Goal: Task Accomplishment & Management: Manage account settings

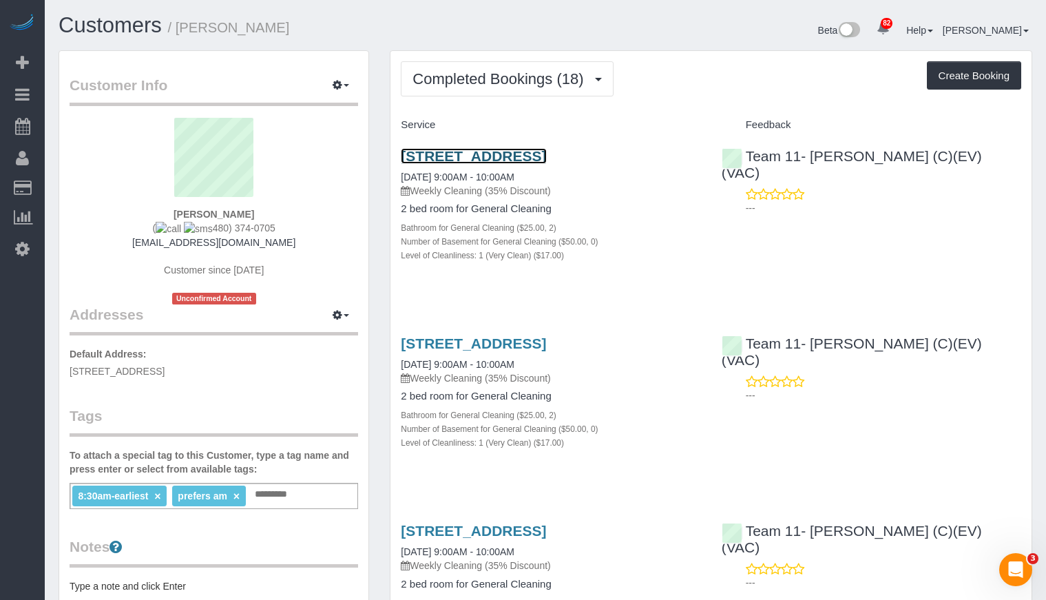
click at [474, 152] on link "[STREET_ADDRESS]" at bounding box center [473, 156] width 145 height 16
click at [542, 158] on link "550 Sheridan Square, 102, Evanston, IL 60202" at bounding box center [473, 156] width 145 height 16
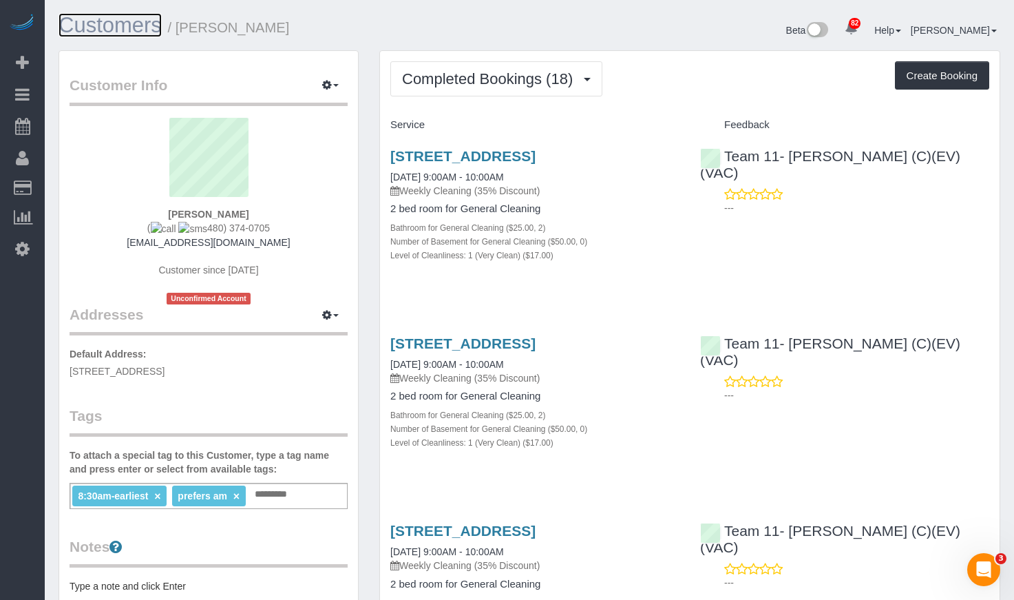
click at [81, 33] on link "Customers" at bounding box center [110, 25] width 103 height 24
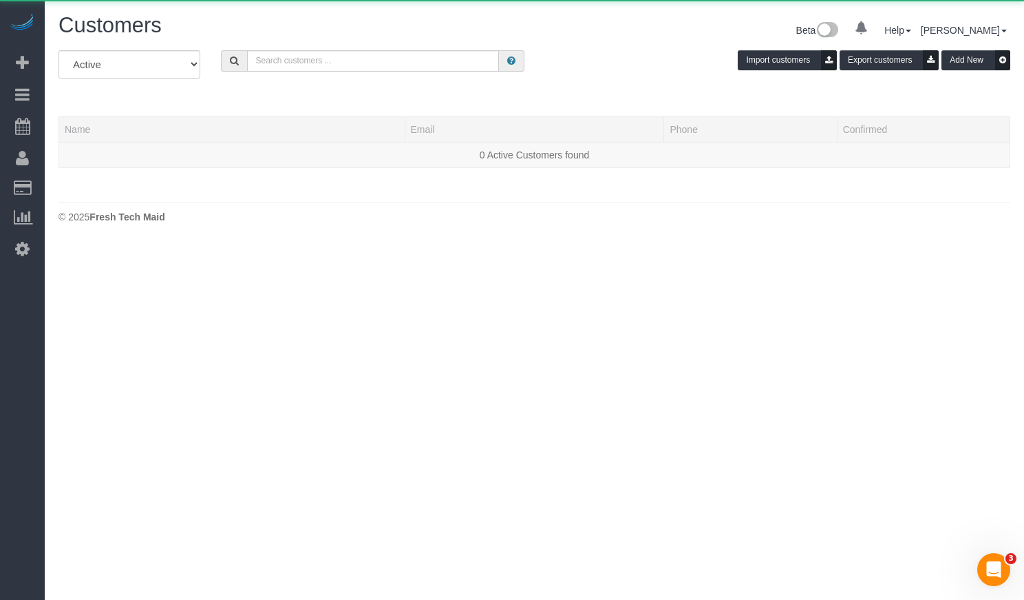
click at [408, 72] on div "All Active Archived Import customers Export customers Add New" at bounding box center [534, 69] width 973 height 39
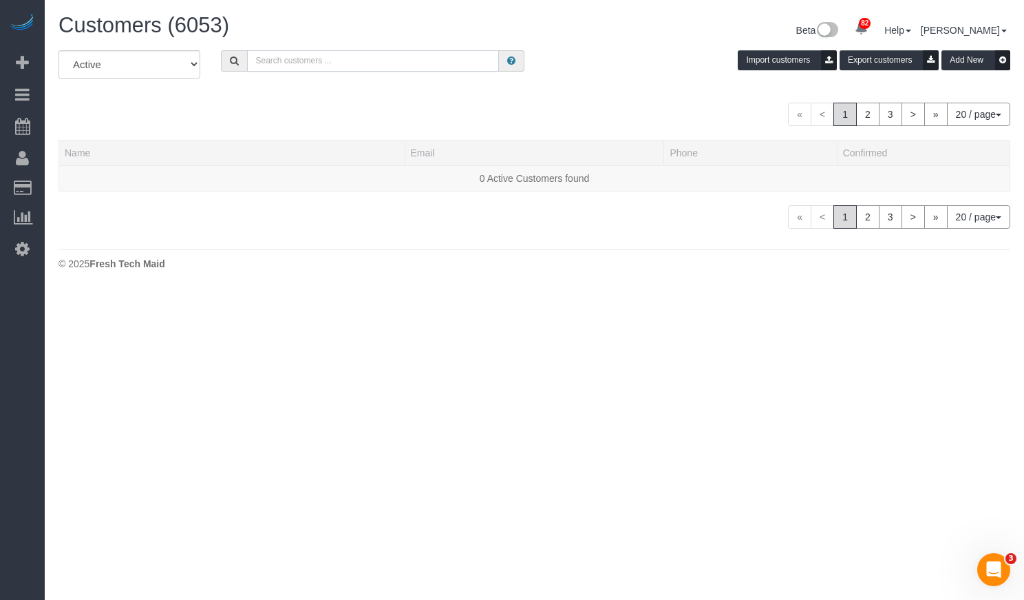
click at [386, 63] on input "text" at bounding box center [373, 60] width 252 height 21
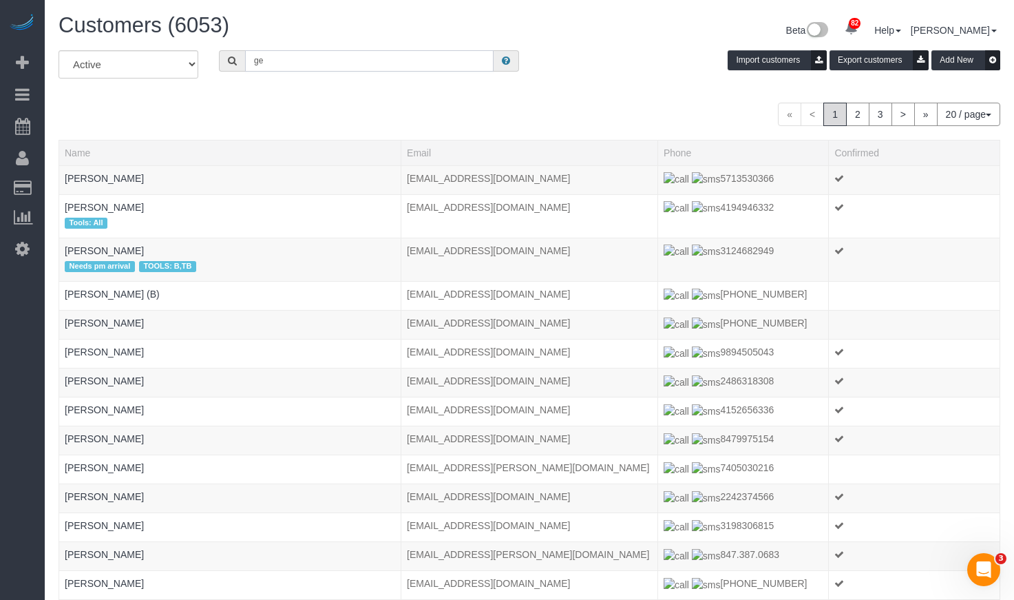
type input "g"
type input "Diane Laegeler"
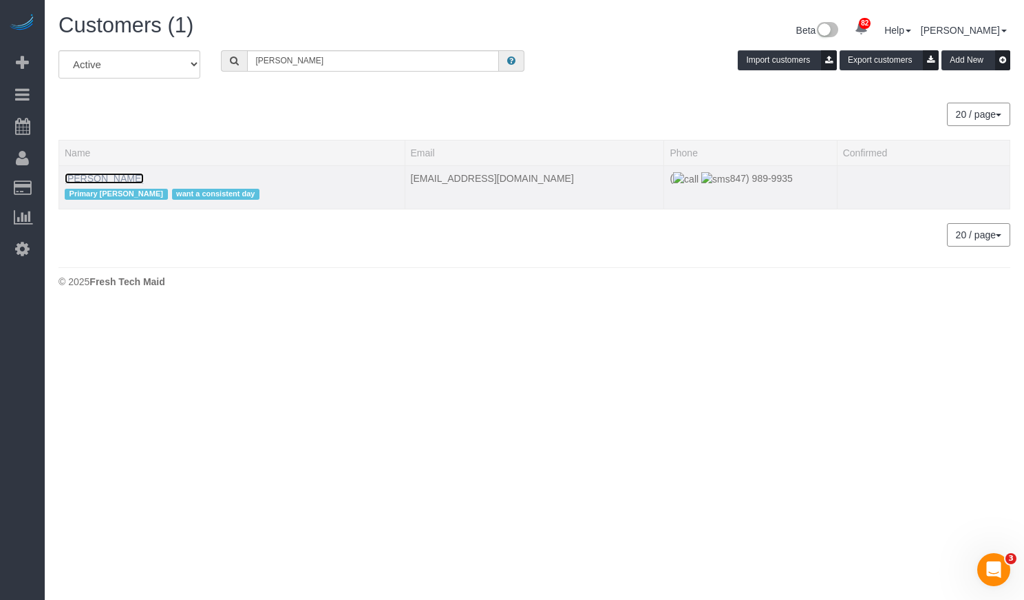
click at [117, 178] on link "Diane Laegeler" at bounding box center [104, 178] width 79 height 11
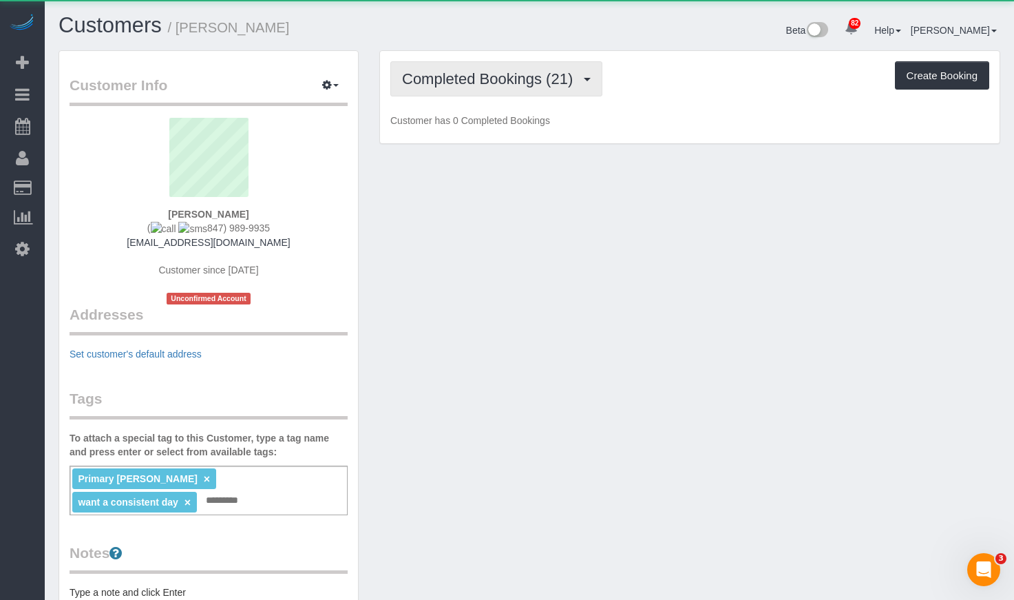
click at [542, 94] on button "Completed Bookings (21)" at bounding box center [496, 78] width 212 height 35
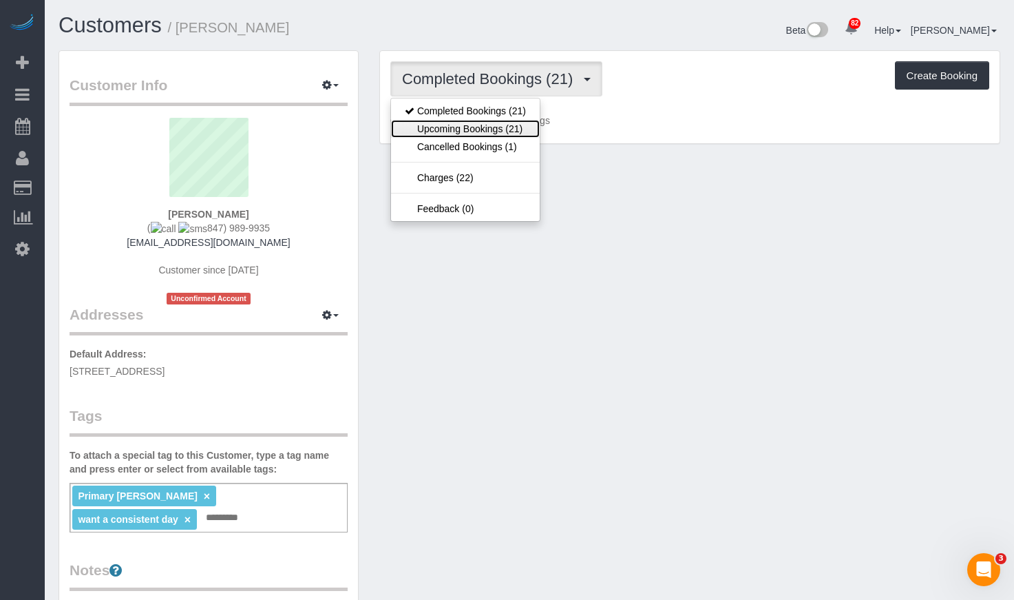
click at [485, 125] on link "Upcoming Bookings (21)" at bounding box center [465, 129] width 149 height 18
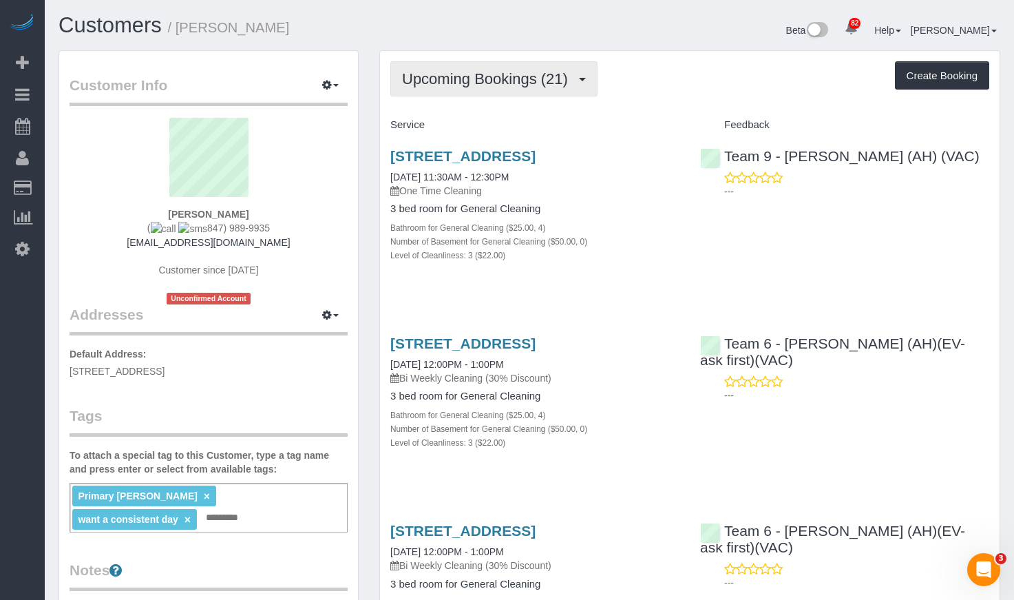
click at [463, 74] on span "Upcoming Bookings (21)" at bounding box center [488, 78] width 173 height 17
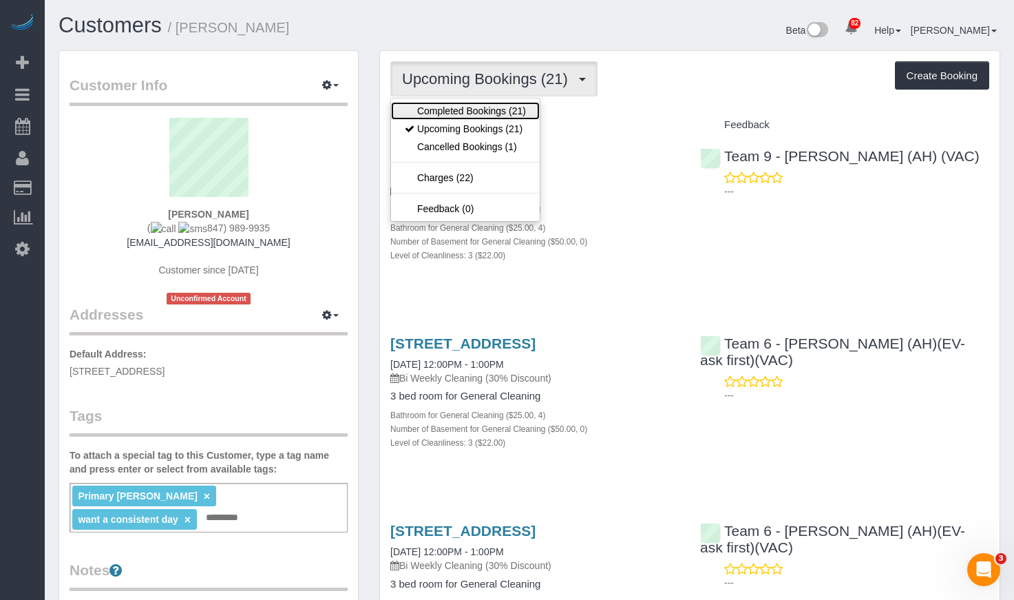
click at [460, 107] on link "Completed Bookings (21)" at bounding box center [465, 111] width 149 height 18
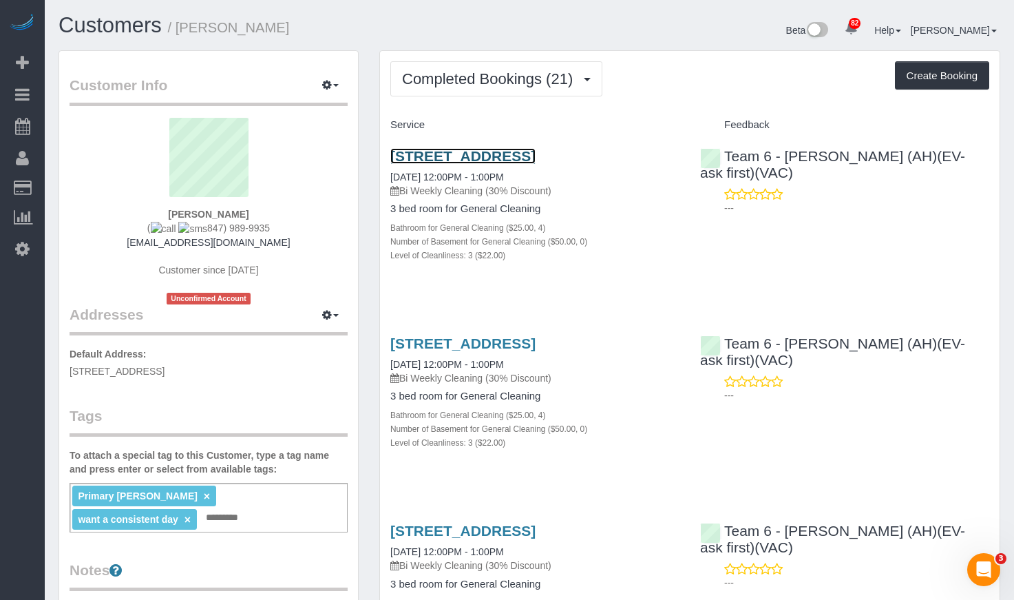
click at [436, 151] on link "3538 Willow Valley Road, Long Grove, IL 60047" at bounding box center [462, 156] width 145 height 16
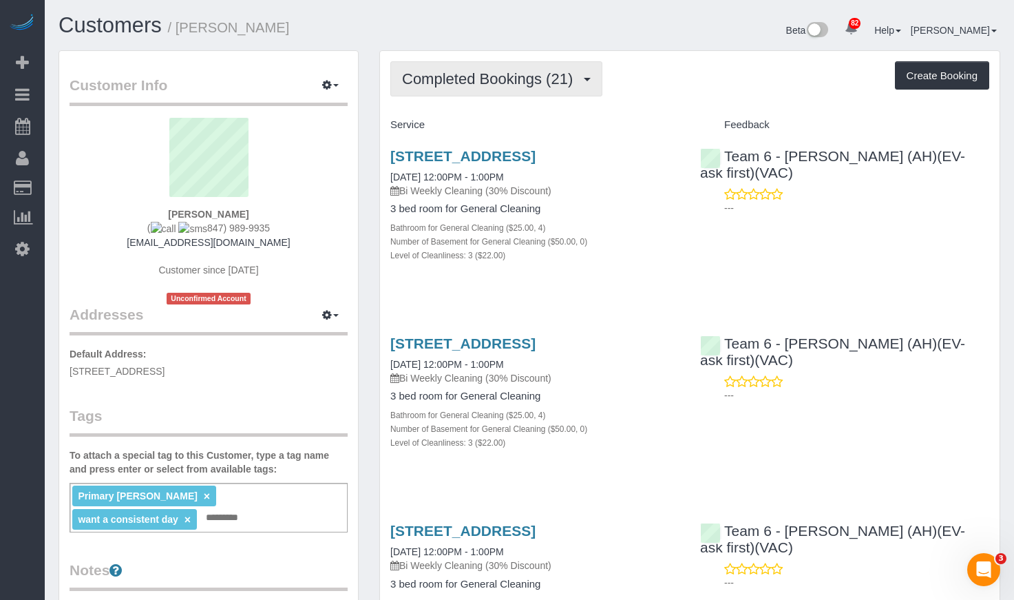
click at [530, 80] on span "Completed Bookings (21)" at bounding box center [491, 78] width 178 height 17
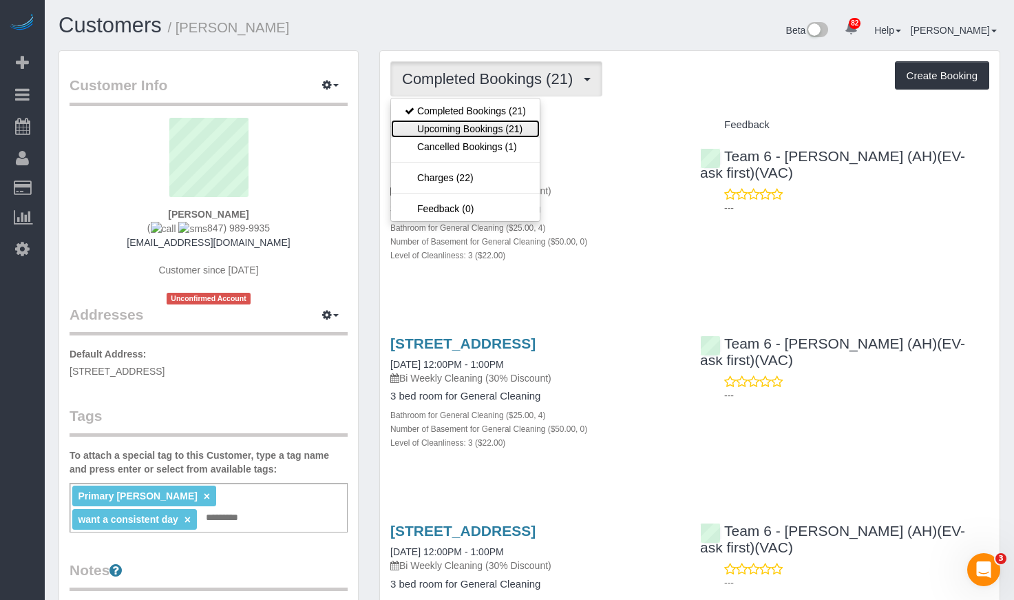
click at [515, 129] on link "Upcoming Bookings (21)" at bounding box center [465, 129] width 149 height 18
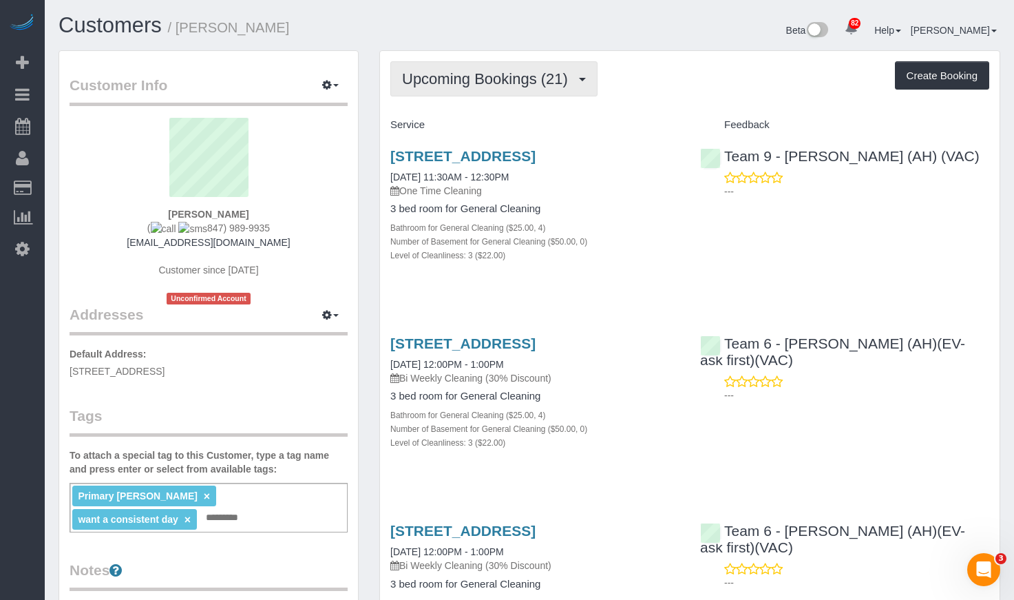
click at [458, 78] on span "Upcoming Bookings (21)" at bounding box center [488, 78] width 173 height 17
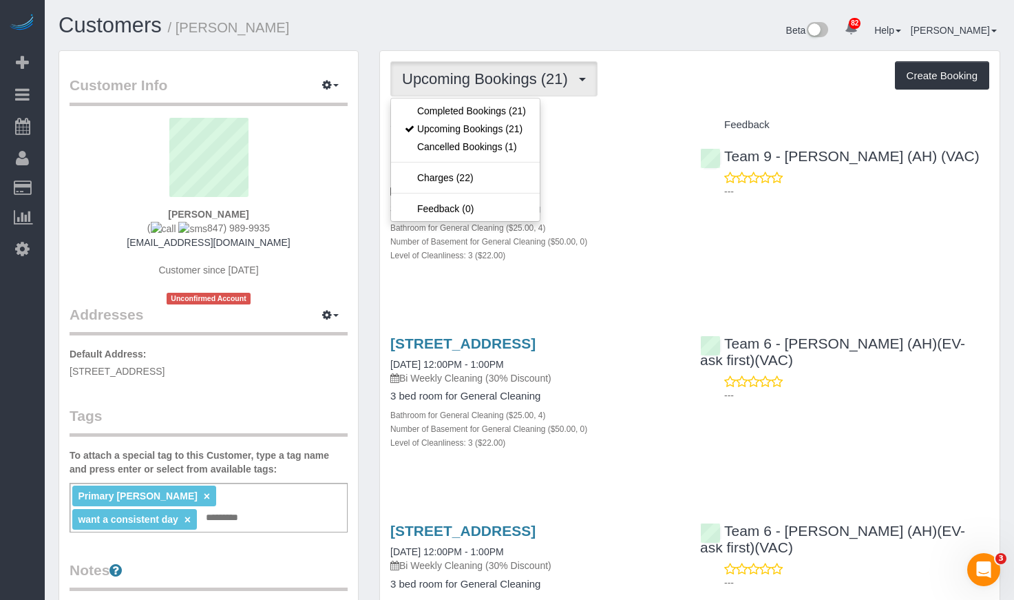
click at [481, 41] on div "Customers / Diane Laegeler" at bounding box center [288, 29] width 481 height 30
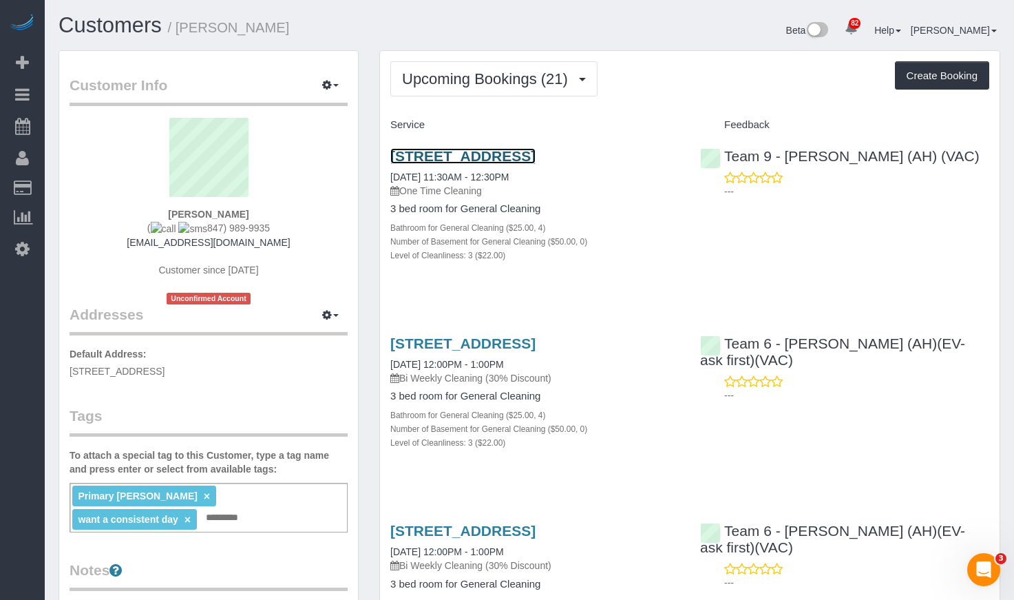
click at [465, 156] on link "3538 Willow Valley Road, Long Grove, IL 60047" at bounding box center [462, 156] width 145 height 16
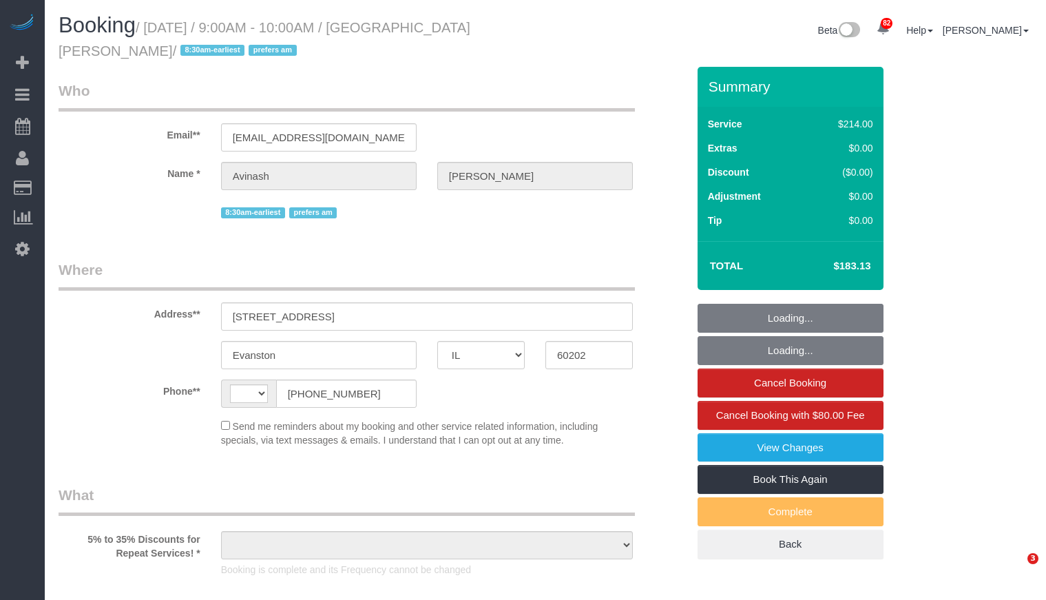
select select "IL"
select select "string:[GEOGRAPHIC_DATA]"
select select "object:824"
select select "string:fspay-0c5b9879-da17-4785-acd9-5465d77a9964"
select select "512"
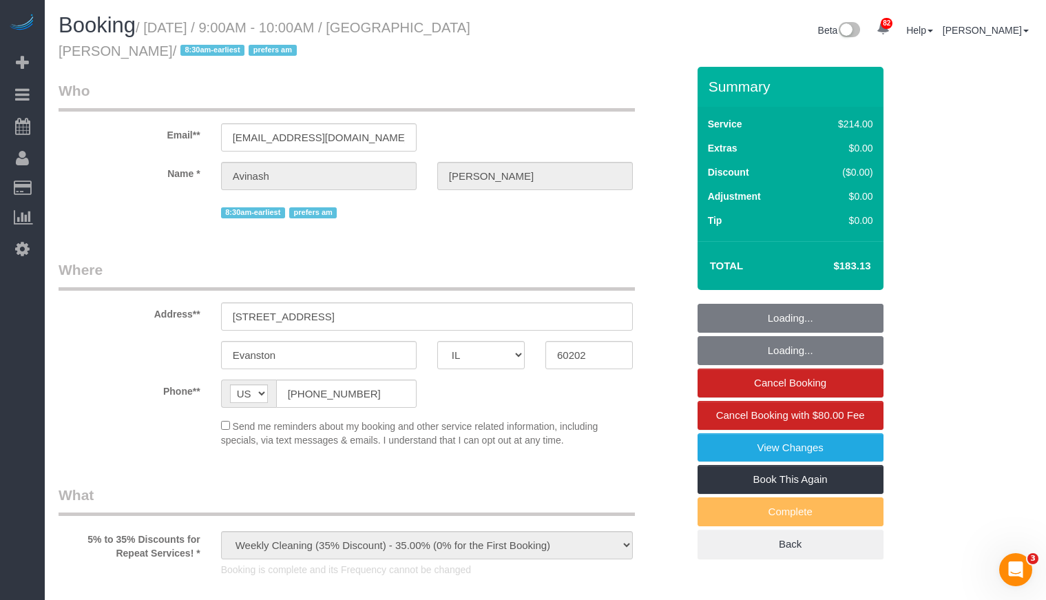
select select "2"
select select "number:1"
select select "number:58"
select select "number:139"
select select "number:106"
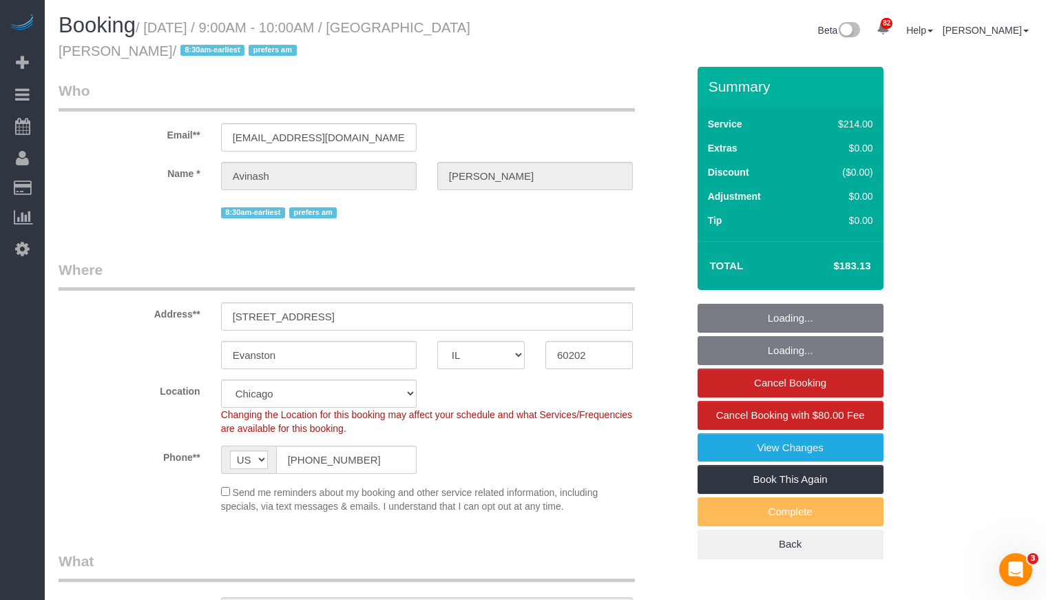
select select "object:1309"
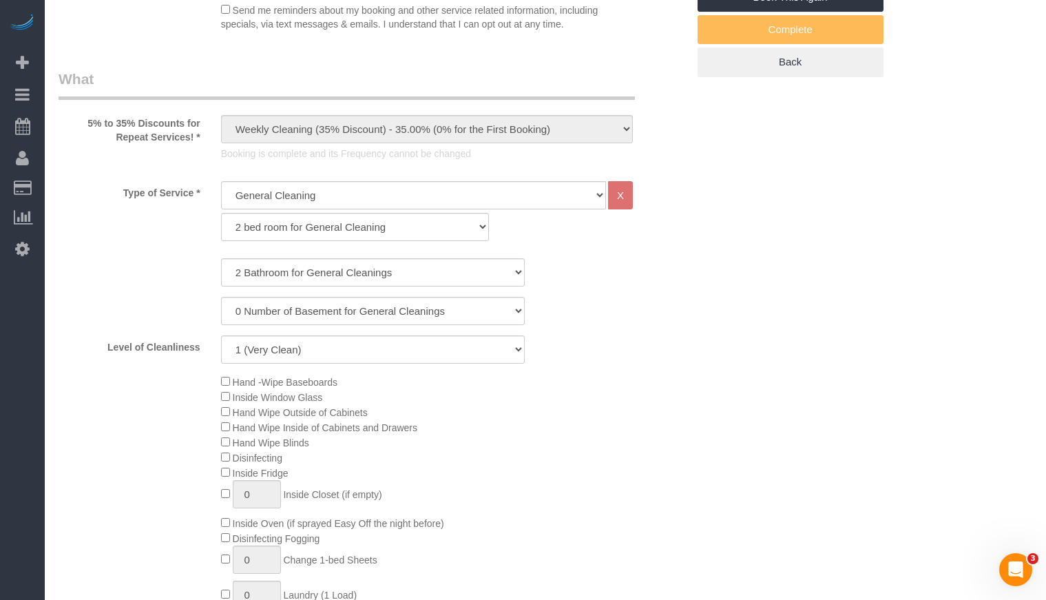
scroll to position [964, 0]
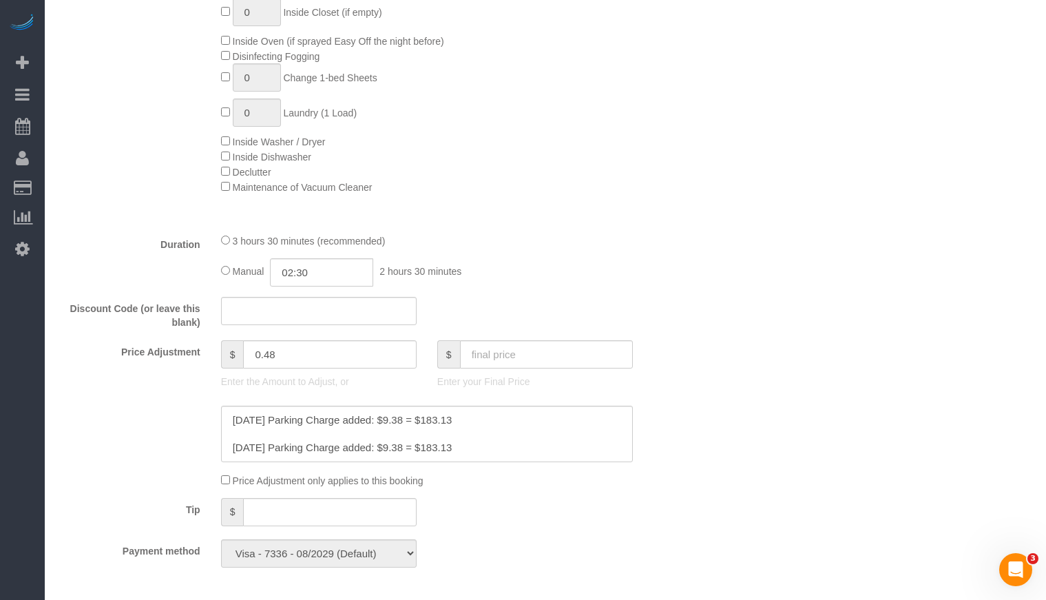
select select "2"
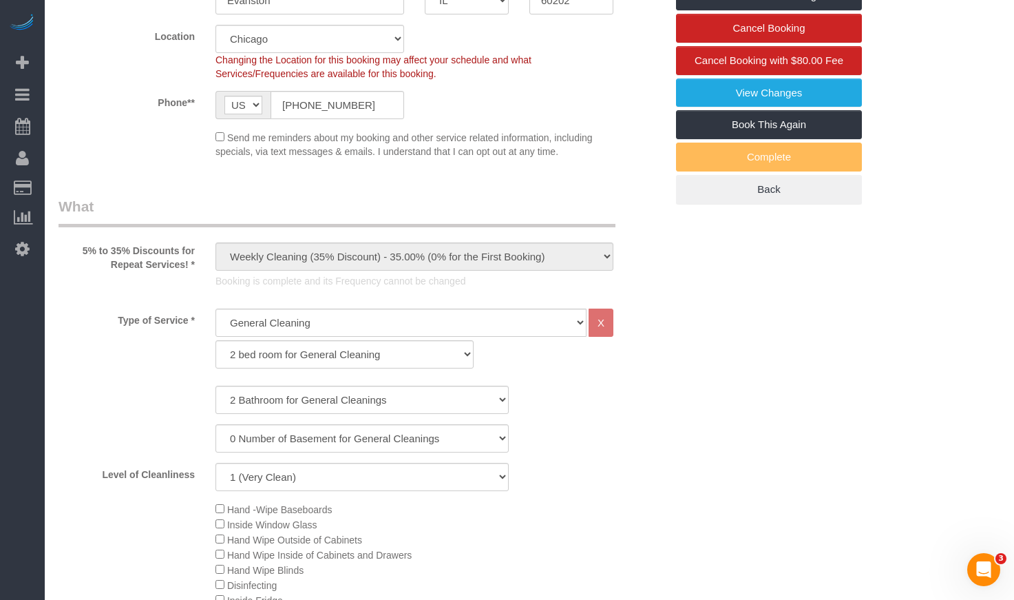
scroll to position [0, 0]
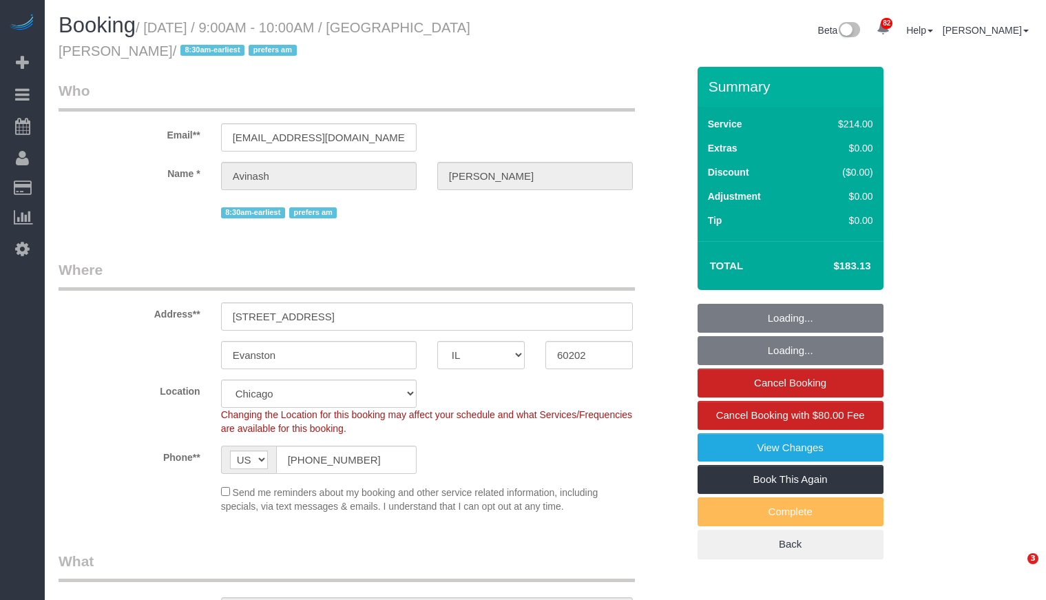
select select "IL"
select select "512"
select select "2"
select select "string:fspay-0c5b9879-da17-4785-acd9-5465d77a9964"
select select "number:1"
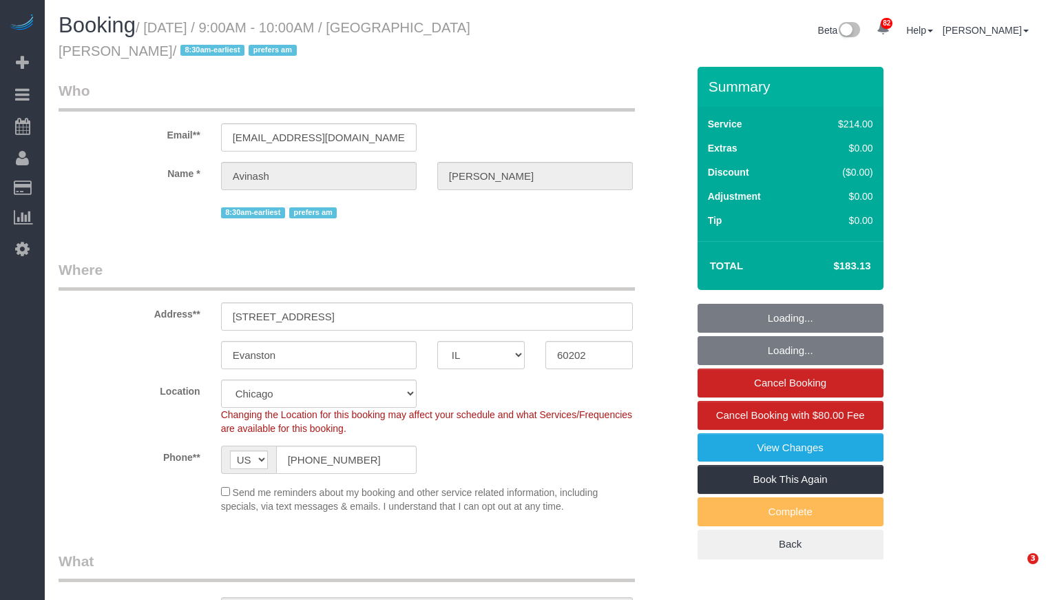
select select "number:58"
select select "number:139"
select select "number:106"
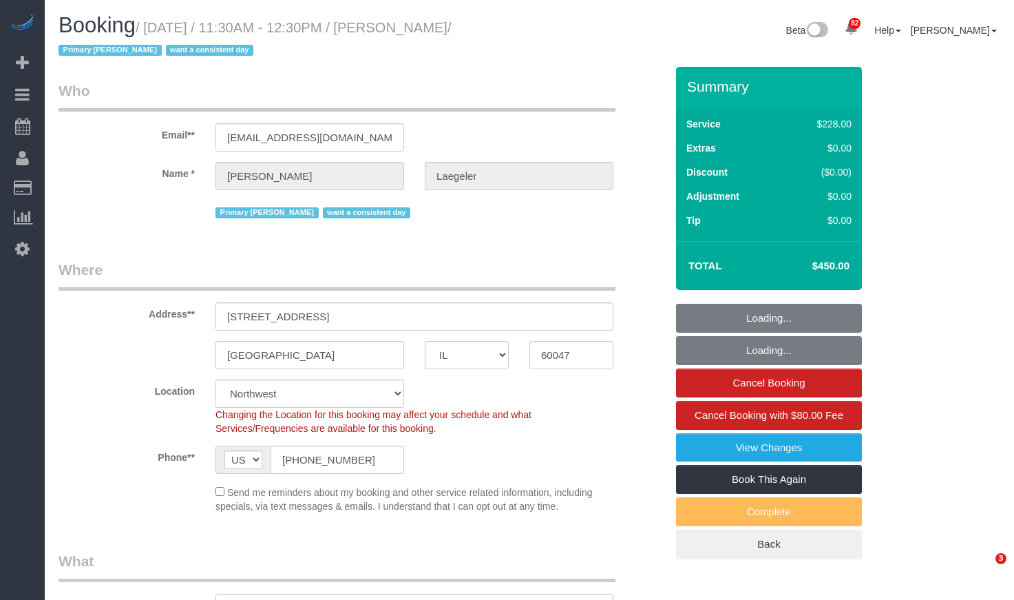
select select "IL"
select select "string:fspay-430a25aa-c1cd-4869-94be-73c67670e075"
select select "number:1"
select select "number:58"
select select "number:139"
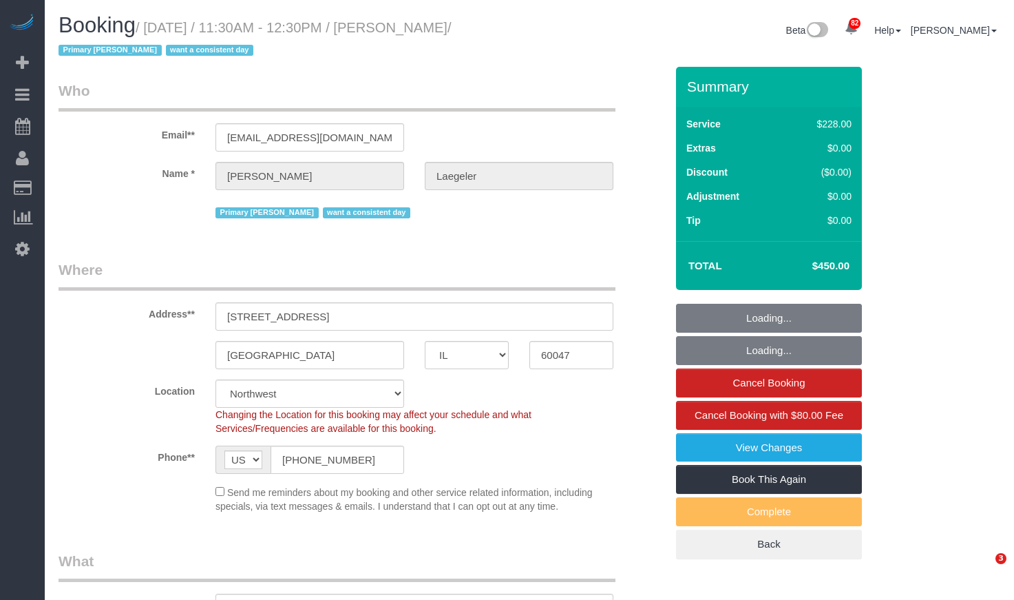
select select "number:106"
select select "512"
select select "4"
select select "3"
select select "4"
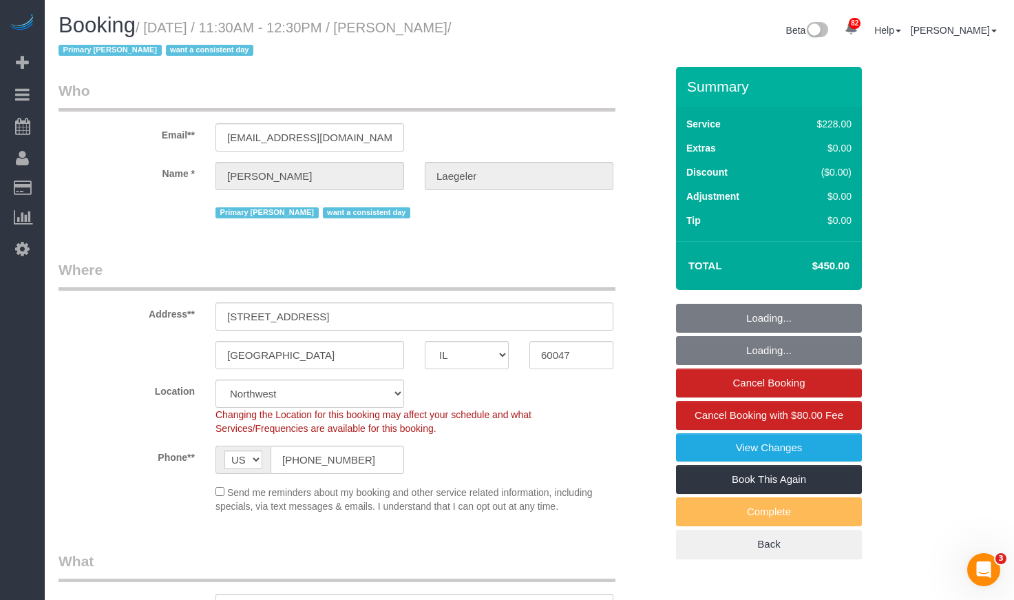
select select "3"
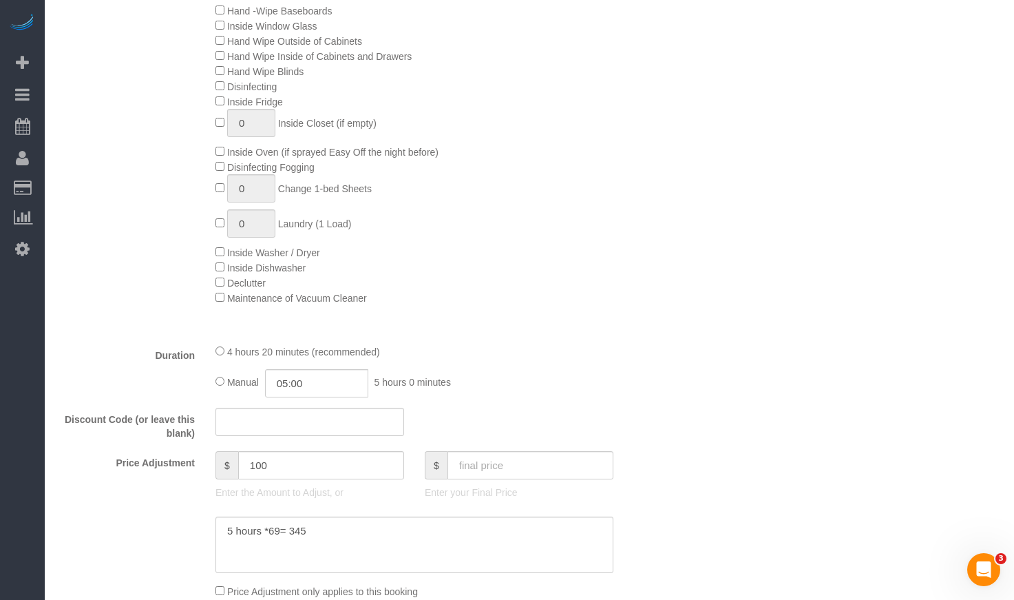
scroll to position [895, 0]
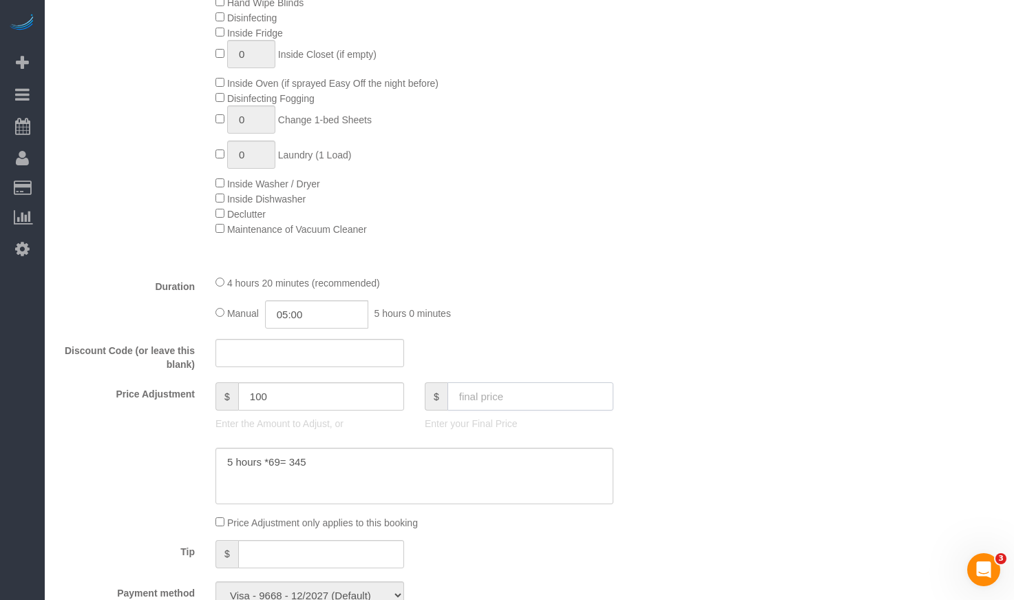
click at [514, 403] on input "text" at bounding box center [530, 396] width 166 height 28
paste input "345."
type input "345."
type input "-5"
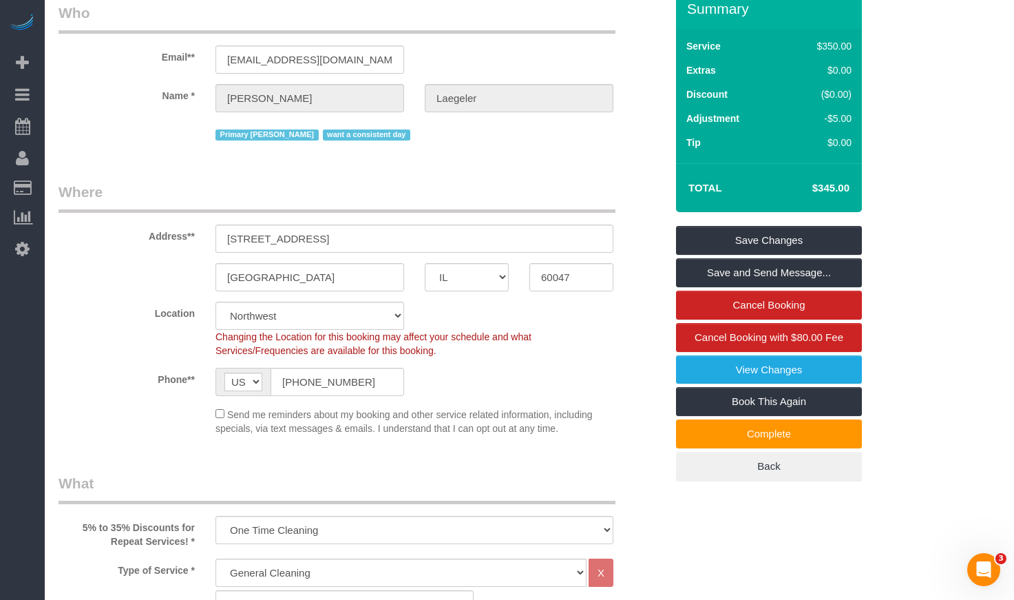
scroll to position [0, 0]
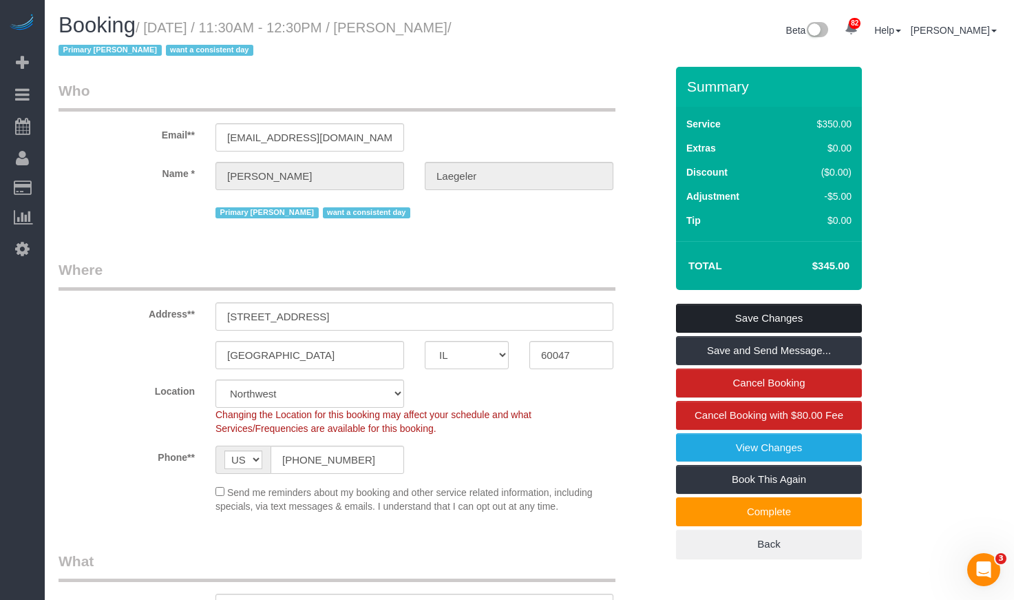
click at [741, 324] on link "Save Changes" at bounding box center [769, 318] width 186 height 29
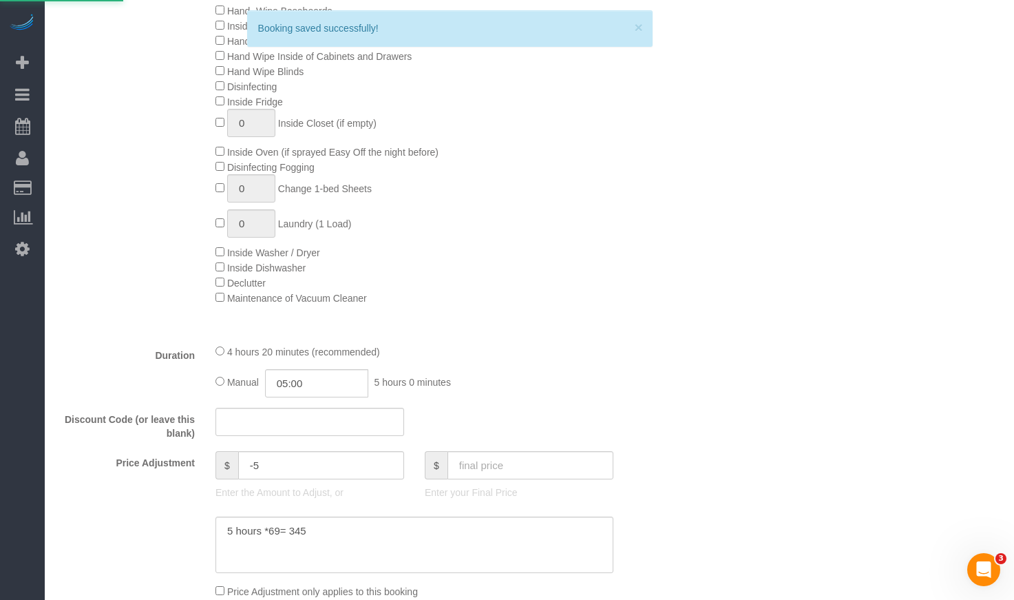
scroll to position [1170, 0]
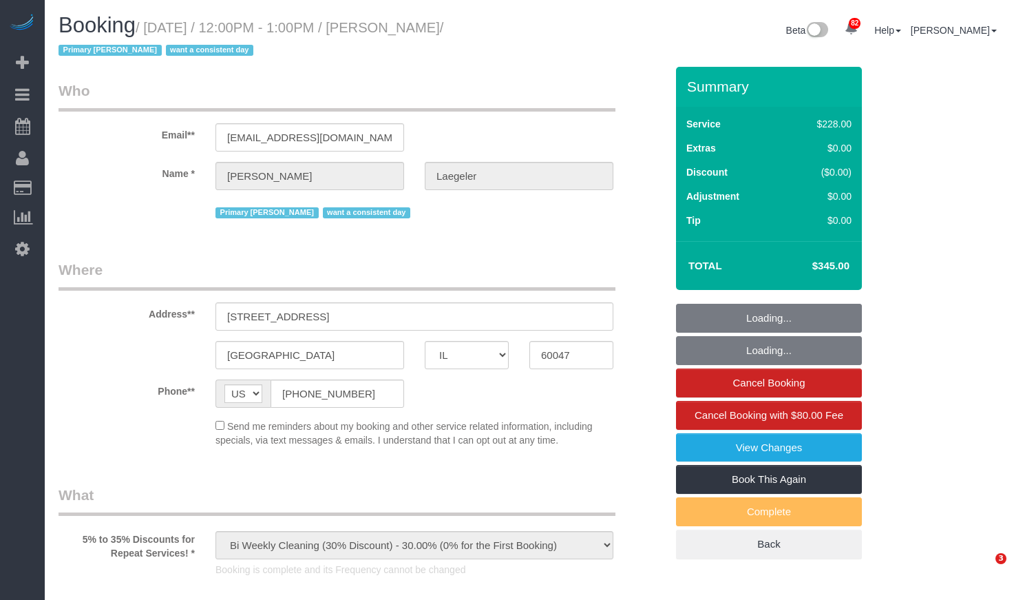
select select "IL"
select select "string:fspay-430a25aa-c1cd-4869-94be-73c67670e075"
select select "512"
select select "4"
select select "3"
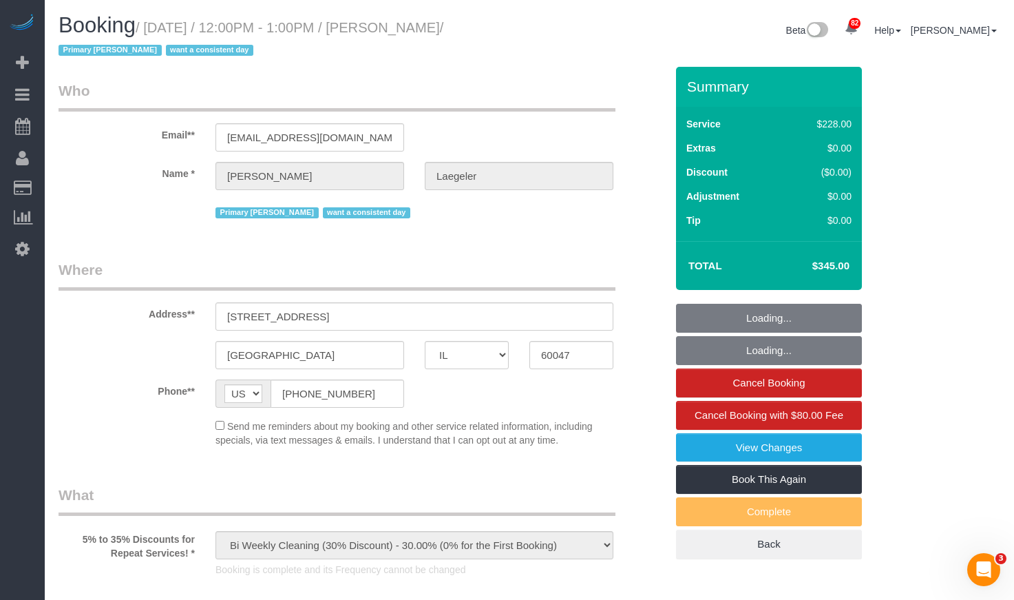
select select "number:1"
select select "number:58"
select select "number:139"
select select "number:106"
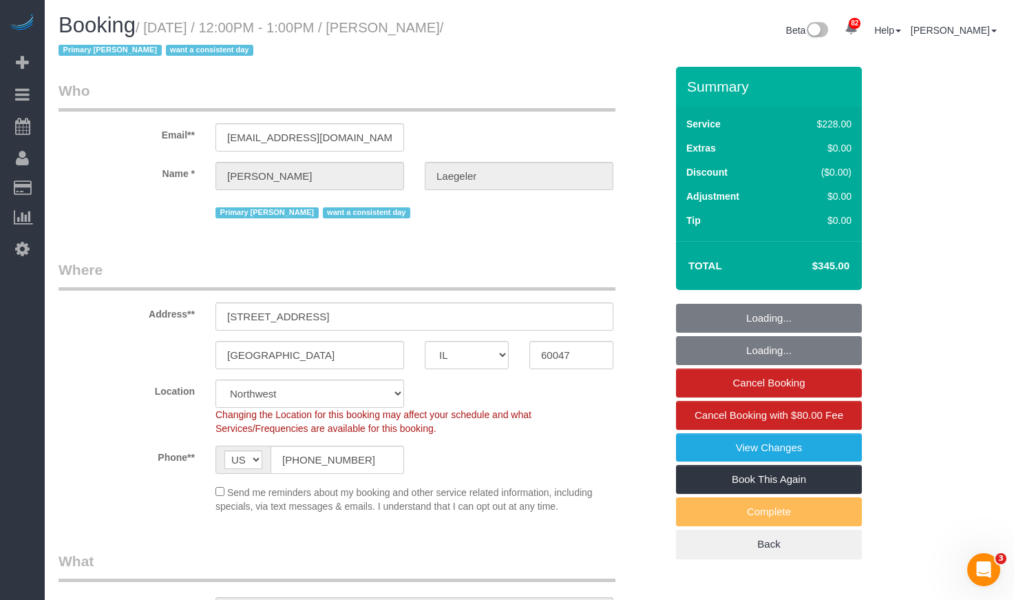
select select "object:1216"
select select "4"
select select "3"
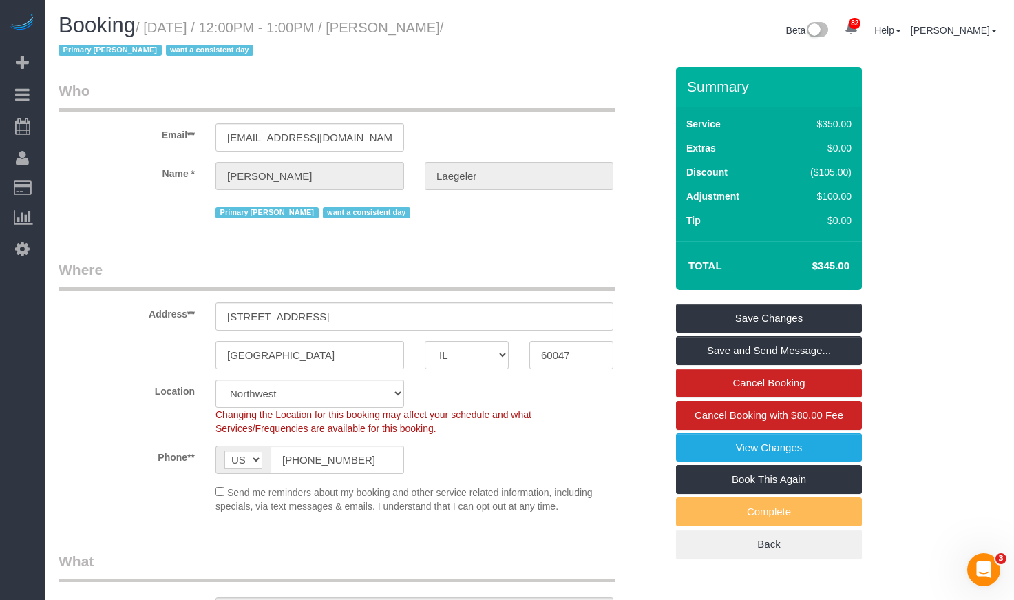
click at [839, 266] on h4 "$345.00" at bounding box center [810, 266] width 78 height 12
copy h4 "$345."
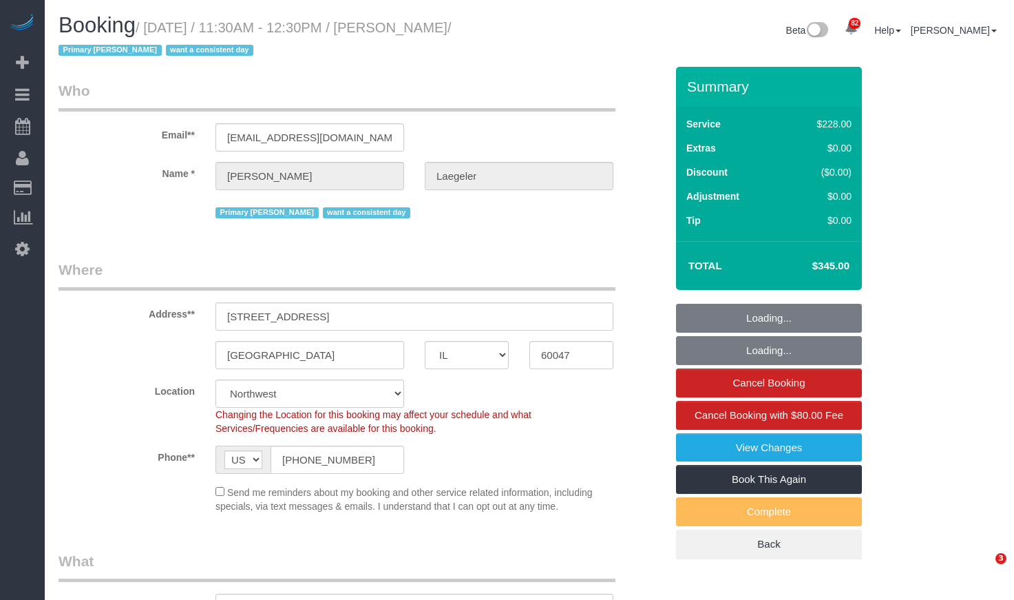
select select "IL"
select select "string:fspay-430a25aa-c1cd-4869-94be-73c67670e075"
select select "number:1"
select select "number:58"
select select "number:139"
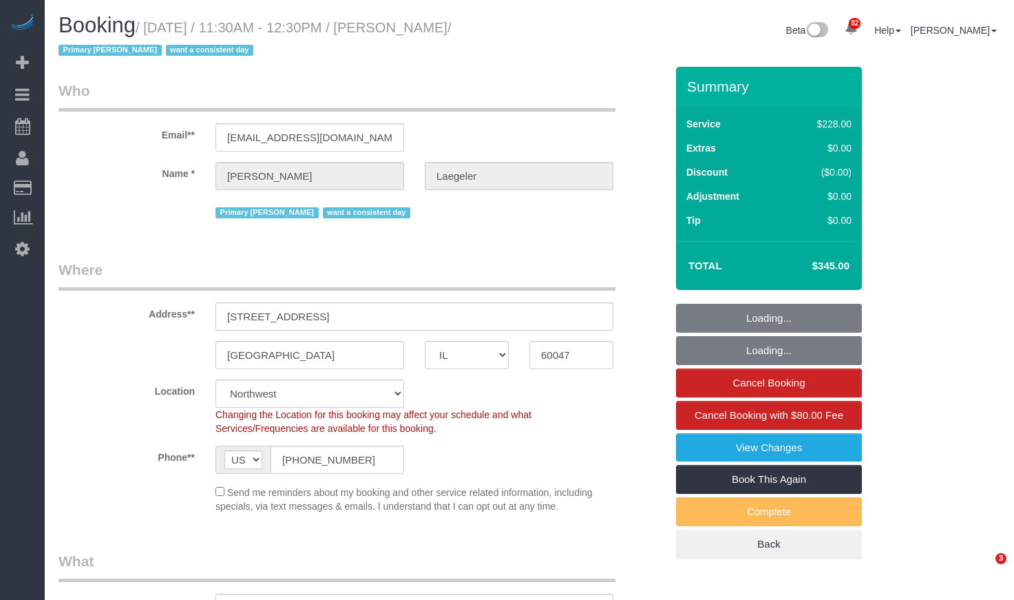
select select "number:106"
select select "object:1272"
select select "512"
select select "4"
select select "3"
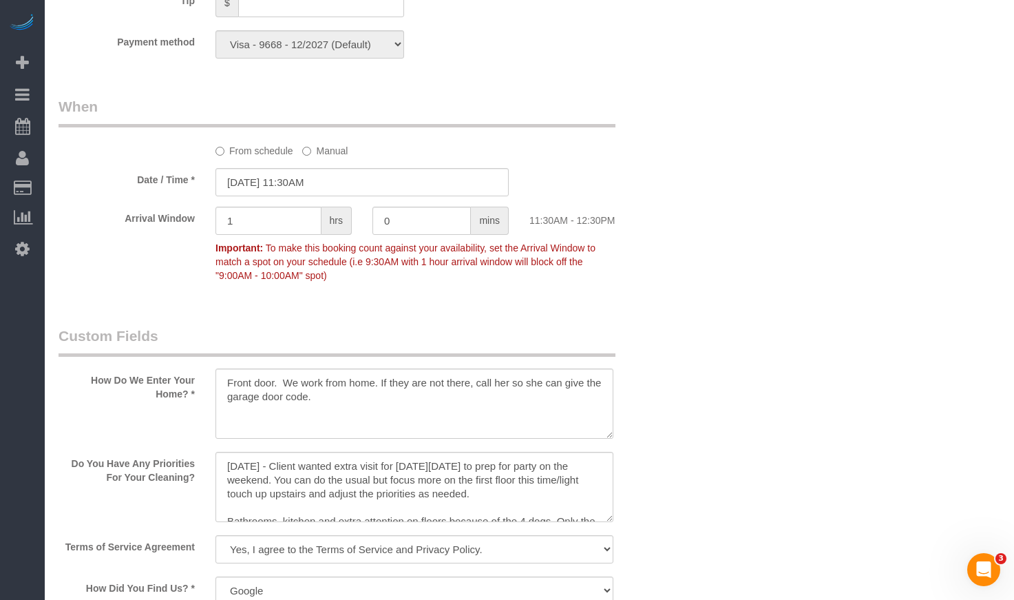
scroll to position [1170, 0]
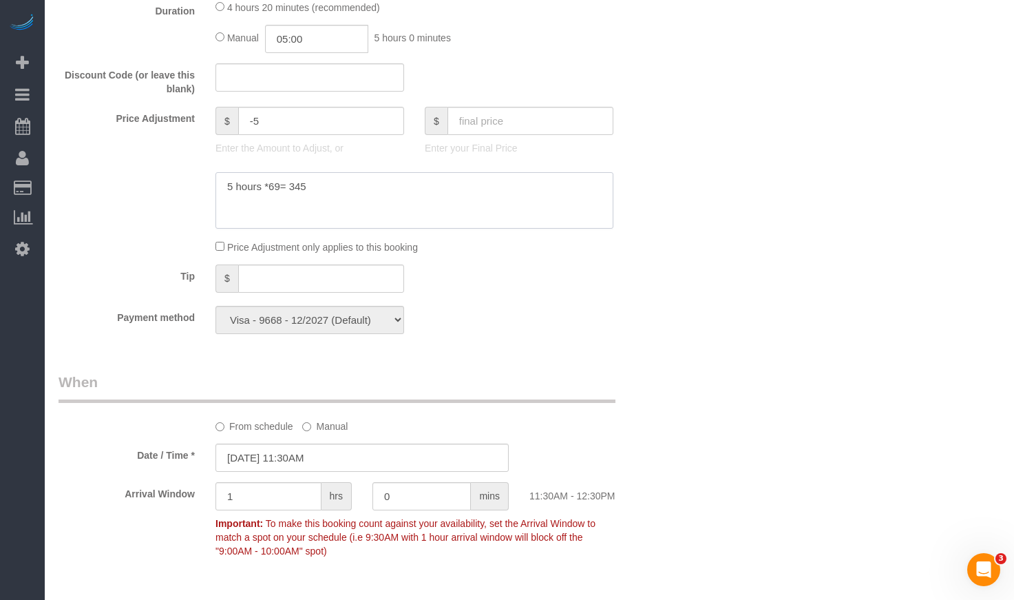
click at [365, 188] on textarea at bounding box center [414, 200] width 398 height 56
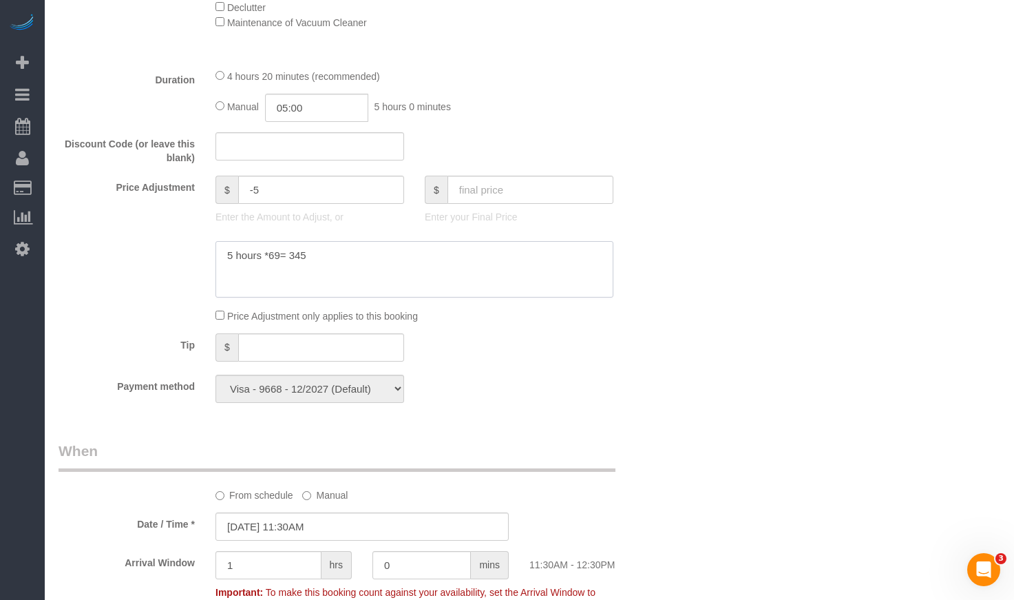
click at [271, 255] on textarea at bounding box center [414, 269] width 398 height 56
click at [280, 253] on textarea at bounding box center [414, 269] width 398 height 56
drag, startPoint x: 264, startPoint y: 255, endPoint x: 263, endPoint y: 273, distance: 17.9
click at [263, 256] on textarea at bounding box center [414, 269] width 398 height 56
click at [290, 258] on textarea at bounding box center [414, 269] width 398 height 56
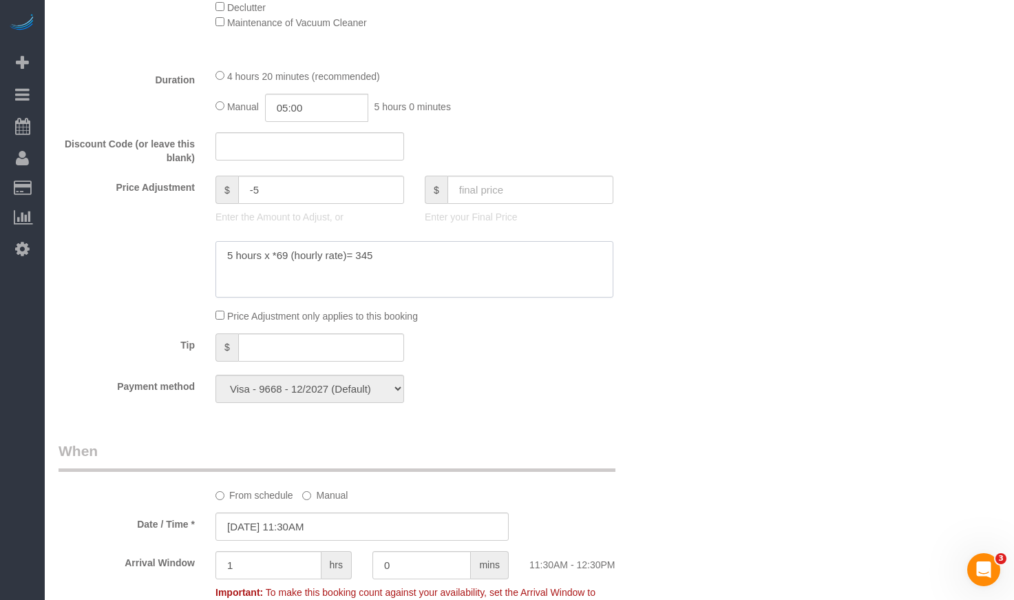
click at [412, 259] on textarea at bounding box center [414, 269] width 398 height 56
click at [222, 257] on textarea at bounding box center [414, 269] width 398 height 56
click at [355, 265] on textarea at bounding box center [414, 269] width 398 height 56
click at [353, 265] on textarea at bounding box center [414, 269] width 398 height 56
drag, startPoint x: 379, startPoint y: 267, endPoint x: 354, endPoint y: 264, distance: 24.9
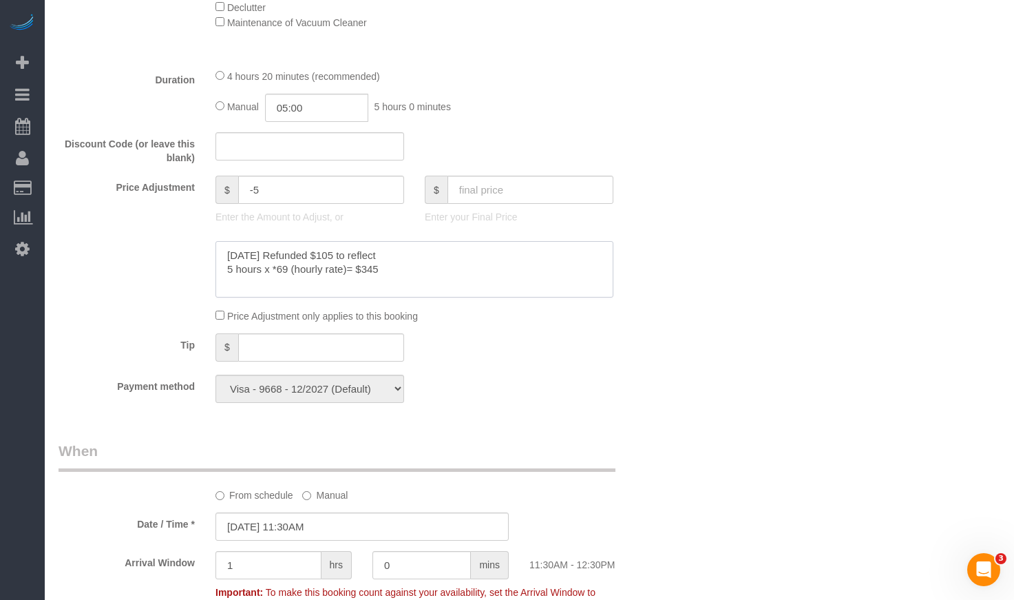
click at [354, 264] on textarea at bounding box center [414, 269] width 398 height 56
click at [385, 267] on textarea at bounding box center [414, 269] width 398 height 56
click at [354, 266] on textarea at bounding box center [414, 269] width 398 height 56
click at [430, 244] on textarea at bounding box center [414, 269] width 398 height 56
paste textarea "$345"
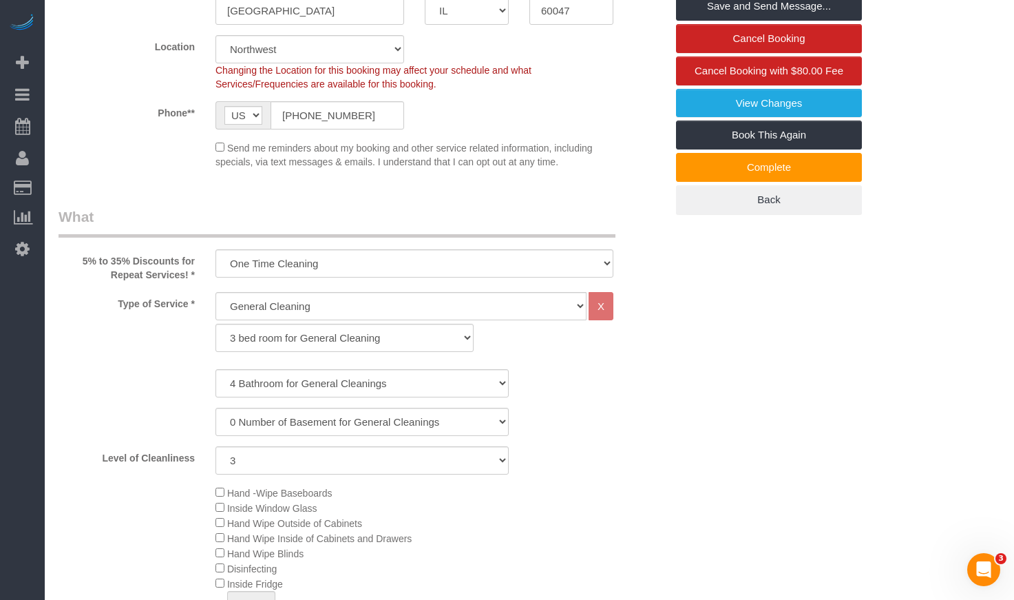
scroll to position [138, 0]
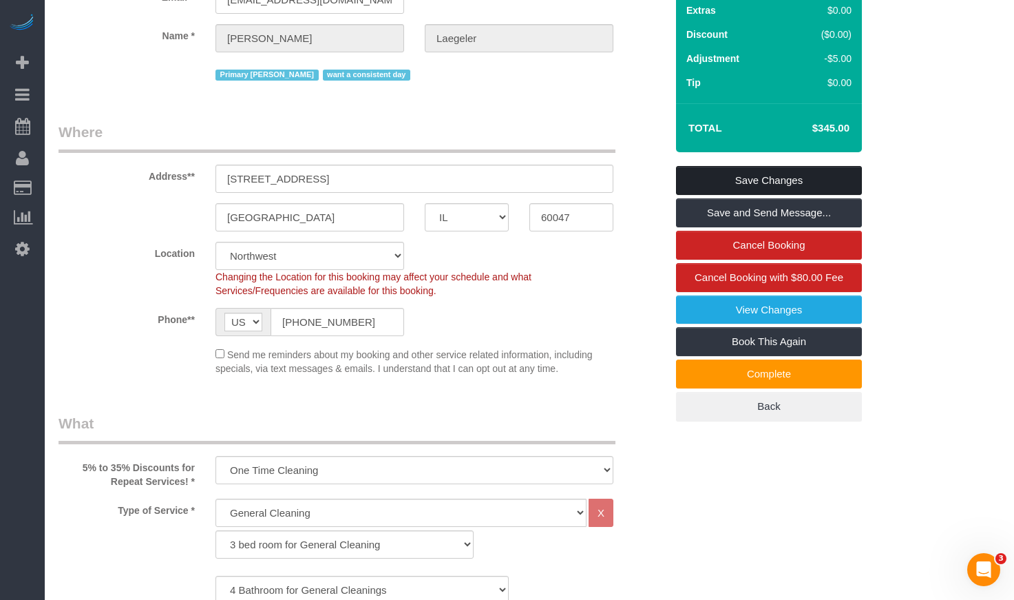
type textarea "9/13/2022 Refunded $105 to reflect $345 price instead of the $450 5 hours x *69…"
click at [766, 174] on link "Save Changes" at bounding box center [769, 180] width 186 height 29
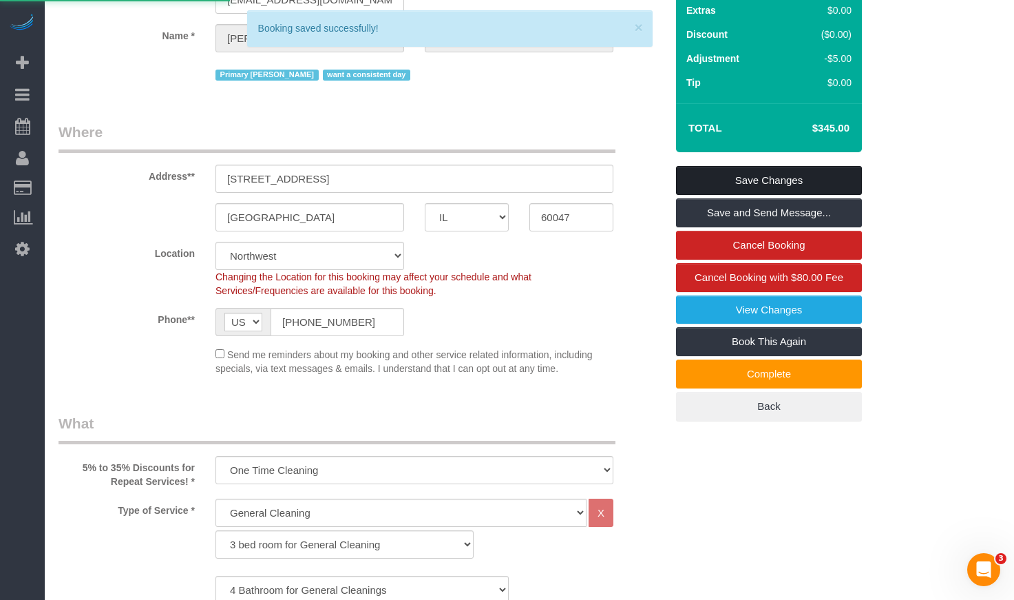
scroll to position [413, 0]
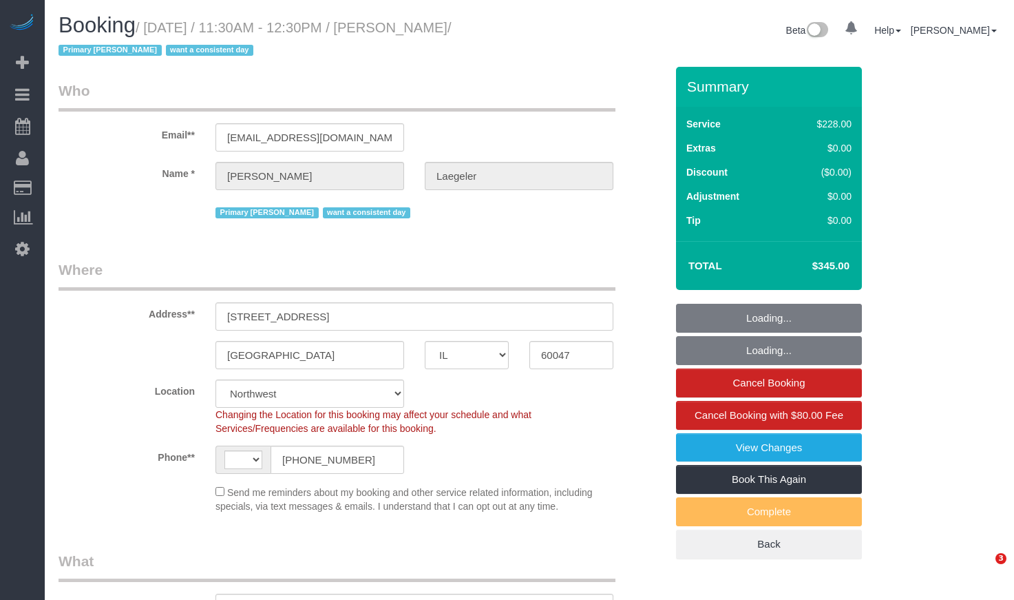
select select "IL"
select select "string:fspay-430a25aa-c1cd-4869-94be-73c67670e075"
